Goal: Transaction & Acquisition: Download file/media

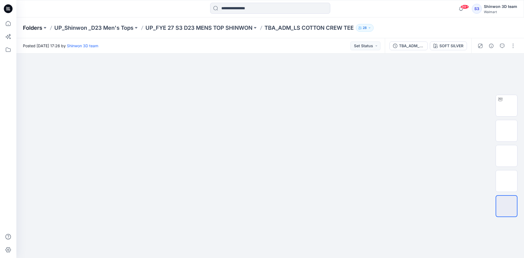
click at [39, 29] on p "Folders" at bounding box center [32, 28] width 19 height 8
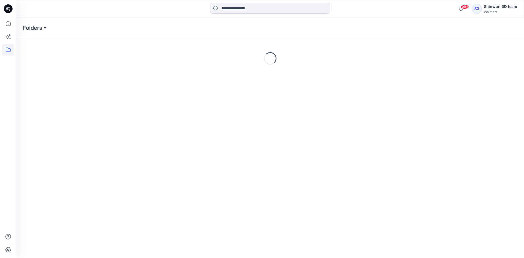
click at [45, 26] on button at bounding box center [44, 28] width 5 height 8
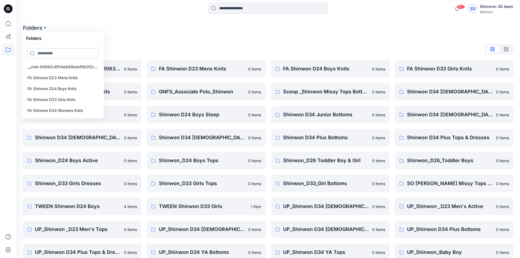
click at [67, 51] on input at bounding box center [62, 53] width 71 height 10
type input "*"
type input "****"
click at [67, 103] on link "Shinwon_D33 Girls Tops" at bounding box center [62, 99] width 77 height 11
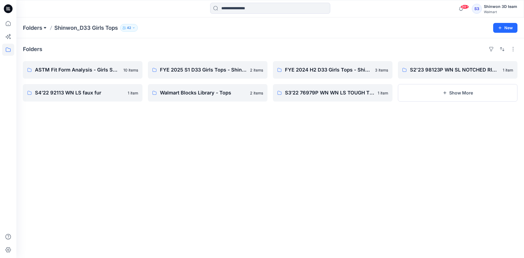
click at [45, 27] on button at bounding box center [44, 28] width 5 height 8
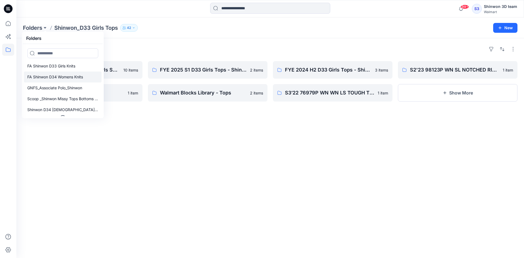
scroll to position [39, 0]
click at [78, 50] on input at bounding box center [62, 53] width 71 height 10
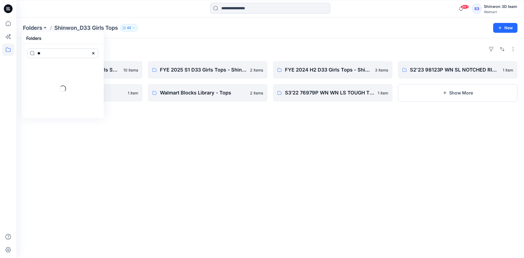
type input "*"
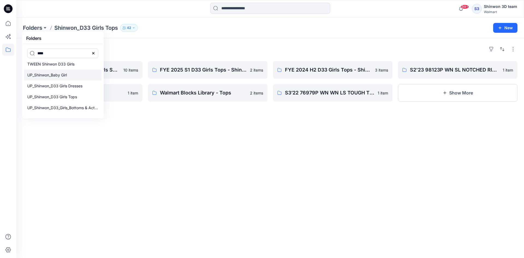
scroll to position [65, 0]
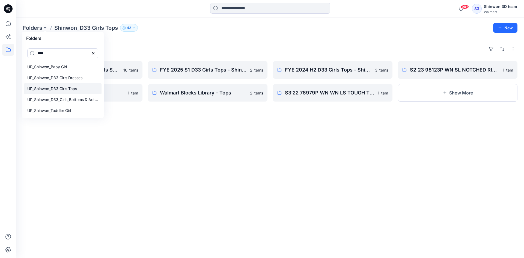
type input "****"
click at [73, 89] on p "UP_Shinwon_D33 Girls Tops" at bounding box center [52, 88] width 50 height 7
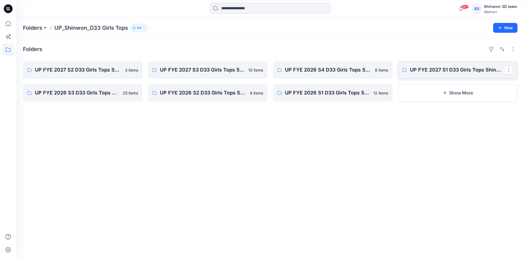
click at [455, 65] on link "UP FYE 2027 S1 D33 Girls Tops Shinwon" at bounding box center [457, 69] width 119 height 17
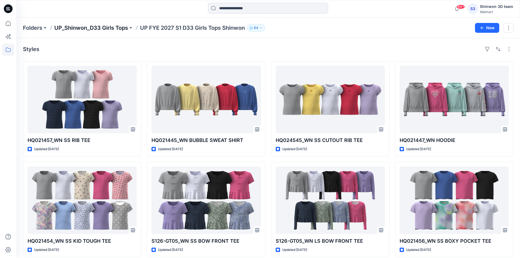
drag, startPoint x: 178, startPoint y: 56, endPoint x: 116, endPoint y: 29, distance: 67.7
click at [176, 54] on div "Styles HQ021457_WN SS RIB TEE Updated [DATE] HQ021454_WN SS KID TOUGH TEE Updat…" at bounding box center [267, 211] width 503 height 346
click at [107, 28] on p "UP_Shinwon_D33 Girls Tops" at bounding box center [91, 28] width 74 height 8
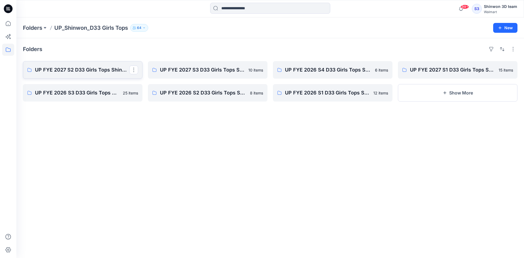
click at [85, 71] on p "UP FYE 2027 S2 D33 Girls Tops Shinwon" at bounding box center [82, 70] width 94 height 8
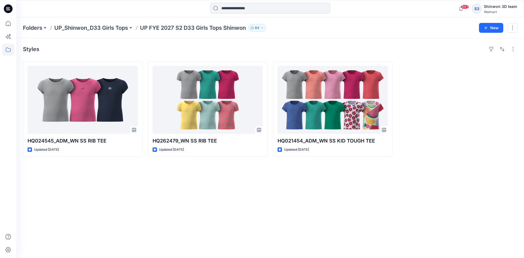
click at [350, 177] on div "Styles HQ024545_ADM_WN SS RIB TEE Updated [DATE] HQ262479_WN SS RIB TEE Updated…" at bounding box center [269, 148] width 507 height 220
click at [94, 31] on p "UP_Shinwon_D33 Girls Tops" at bounding box center [91, 28] width 74 height 8
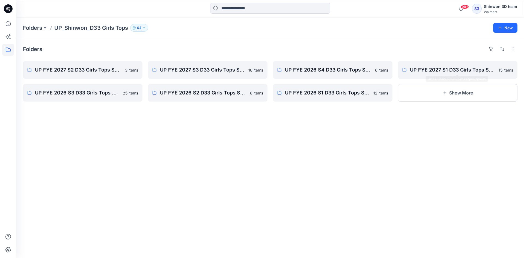
click at [373, 151] on div "Folders UP FYE 2027 S2 D33 Girls Tops Shinwon 3 items UP FYE 2026 S3 D33 Girls …" at bounding box center [269, 148] width 507 height 220
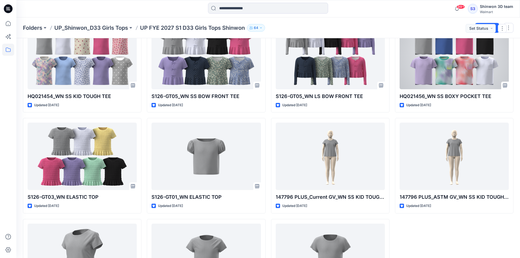
scroll to position [154, 0]
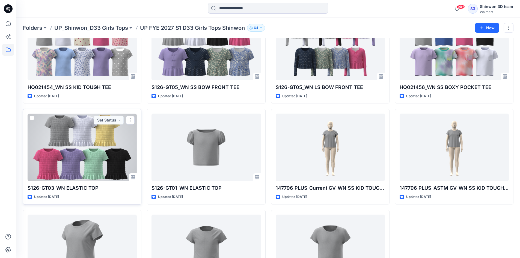
click at [94, 151] on div at bounding box center [82, 146] width 109 height 67
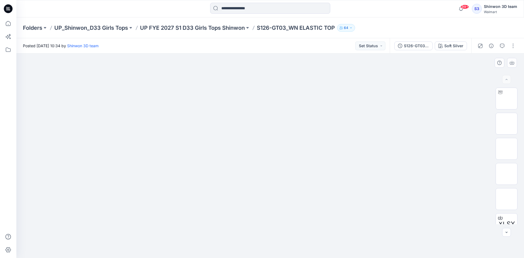
click at [418, 97] on div at bounding box center [269, 155] width 507 height 204
click at [211, 28] on p "UP FYE 2027 S1 D33 Girls Tops Shinwon" at bounding box center [192, 28] width 105 height 8
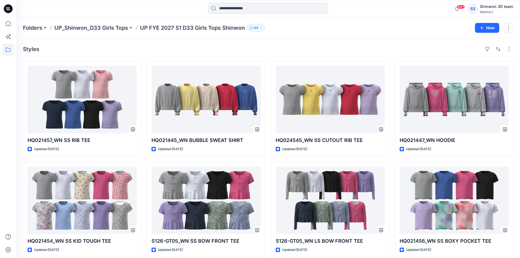
click at [386, 29] on div "Folders UP_Shinwon_D33 Girls Tops UP FYE 2027 S1 D33 Girls Tops Shinwon 64" at bounding box center [247, 28] width 448 height 8
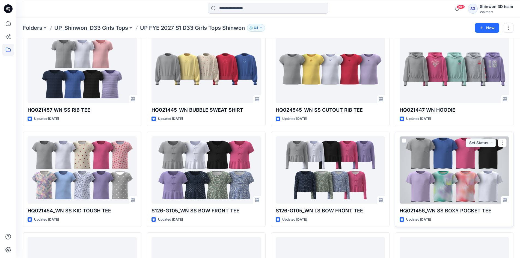
scroll to position [109, 0]
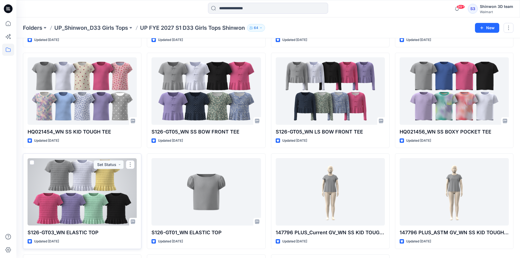
click at [92, 188] on div at bounding box center [82, 191] width 109 height 67
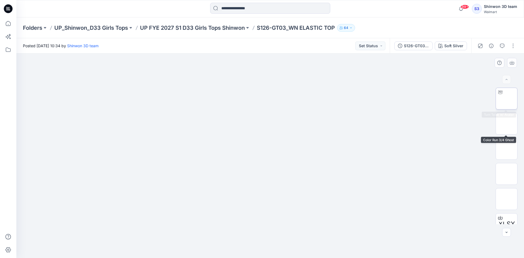
click at [506, 98] on img at bounding box center [506, 98] width 0 height 0
click at [506, 124] on img at bounding box center [506, 124] width 0 height 0
click at [515, 47] on button "button" at bounding box center [513, 45] width 9 height 9
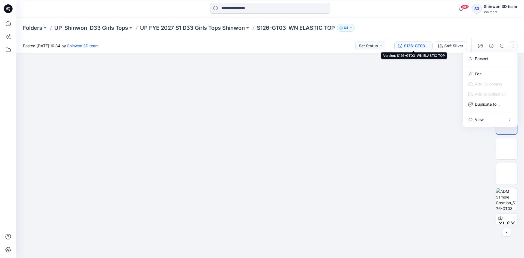
click at [401, 44] on icon "button" at bounding box center [400, 46] width 4 height 4
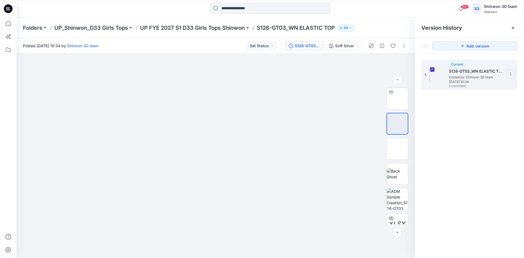
click at [509, 74] on icon at bounding box center [510, 74] width 4 height 4
click at [488, 88] on div "Download Source BW File" at bounding box center [481, 84] width 63 height 11
click at [45, 125] on div at bounding box center [215, 155] width 398 height 204
